Goal: Navigation & Orientation: Find specific page/section

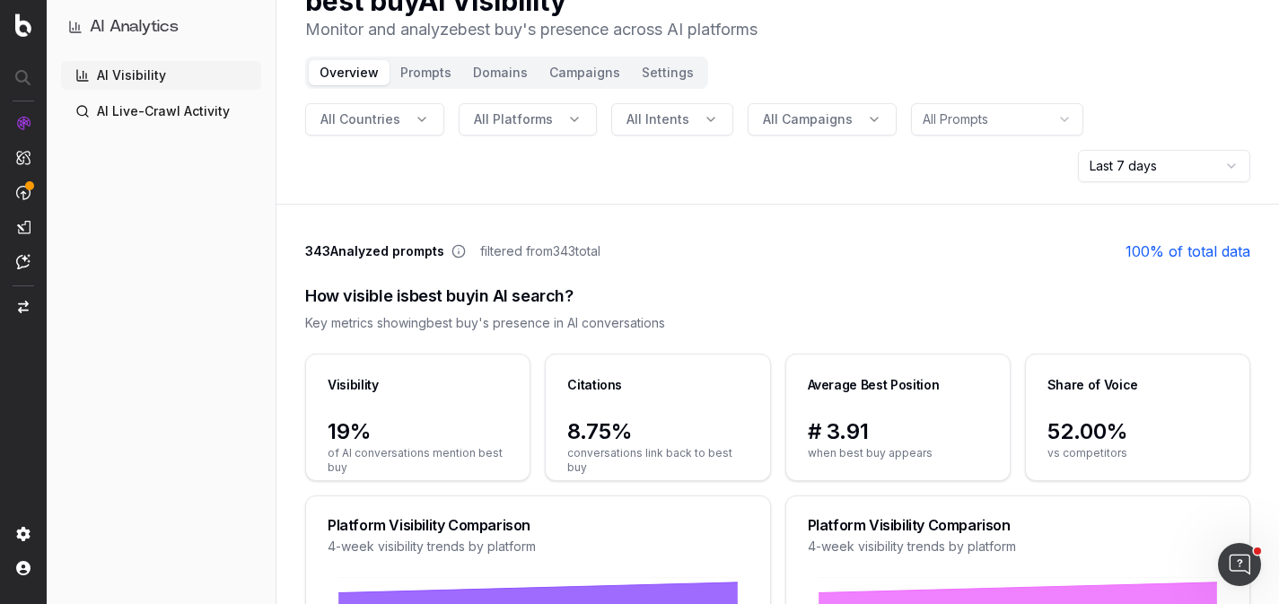
scroll to position [129, 0]
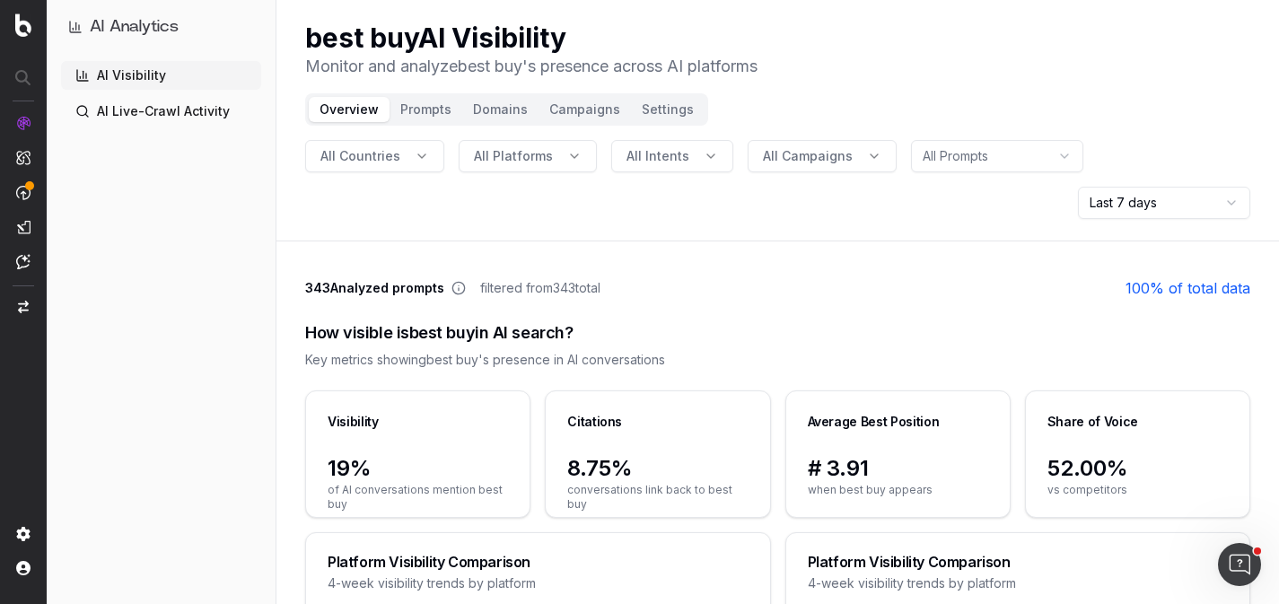
click at [173, 111] on link "AI Live-Crawl Activity" at bounding box center [161, 111] width 200 height 29
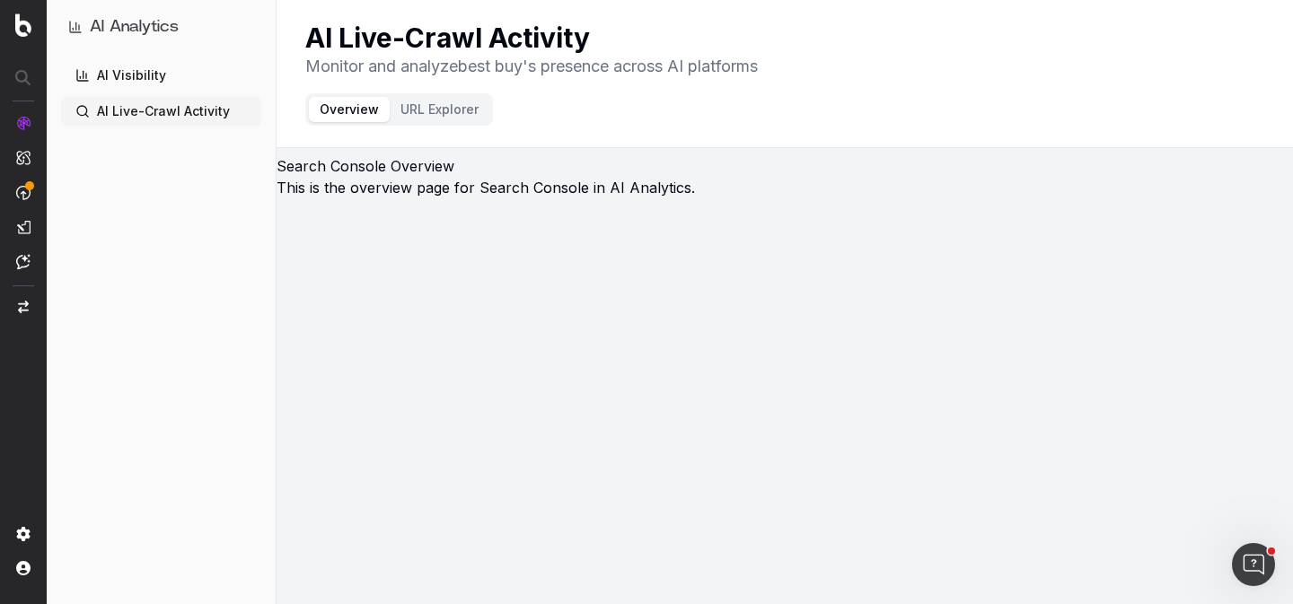
click at [141, 74] on link "AI Visibility" at bounding box center [161, 75] width 200 height 29
